Goal: Transaction & Acquisition: Purchase product/service

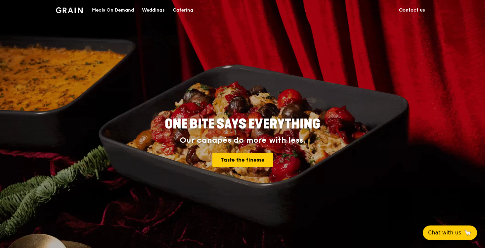
click at [118, 10] on div "Meals On Demand" at bounding box center [113, 10] width 42 height 20
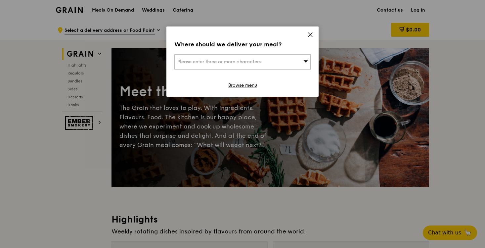
click at [311, 36] on icon at bounding box center [310, 35] width 6 height 6
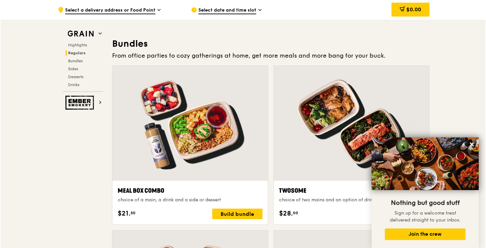
scroll to position [941, 0]
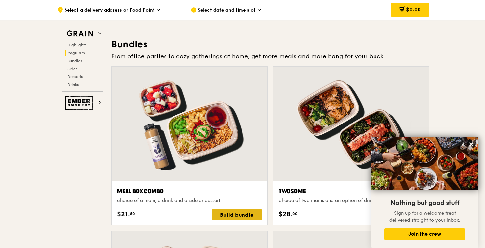
click at [237, 215] on div "Build bundle" at bounding box center [237, 214] width 50 height 11
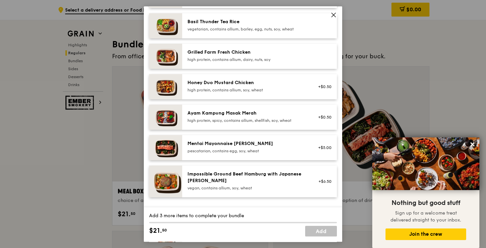
scroll to position [0, 0]
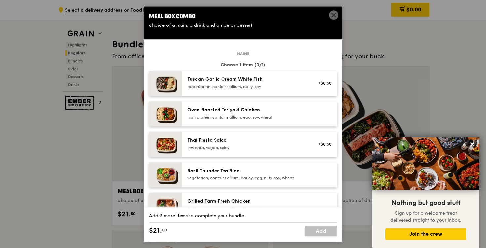
click at [335, 13] on icon at bounding box center [334, 15] width 4 height 4
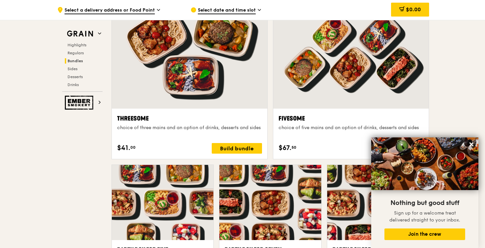
scroll to position [1180, 0]
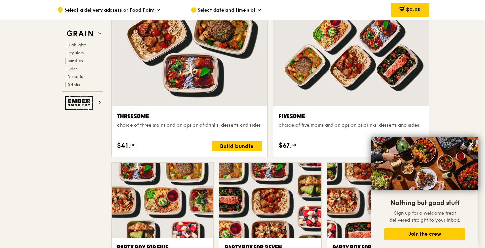
click at [77, 85] on span "Drinks" at bounding box center [73, 84] width 13 height 5
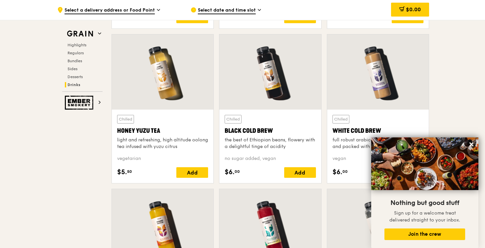
scroll to position [2462, 0]
